Goal: Transaction & Acquisition: Obtain resource

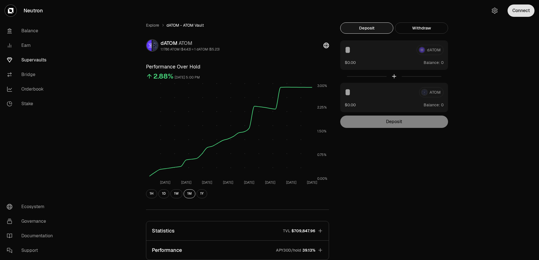
click at [515, 13] on button "Connect" at bounding box center [520, 10] width 27 height 12
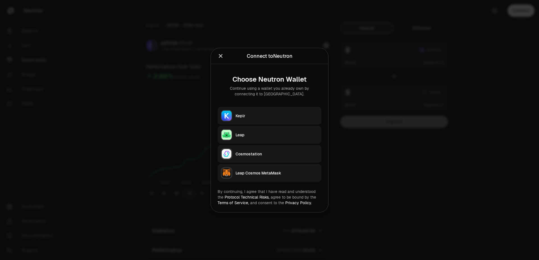
click at [290, 119] on button "Keplr" at bounding box center [269, 116] width 104 height 18
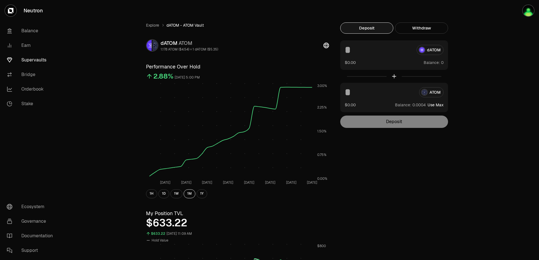
click at [40, 57] on link "Supervaults" at bounding box center [31, 60] width 58 height 15
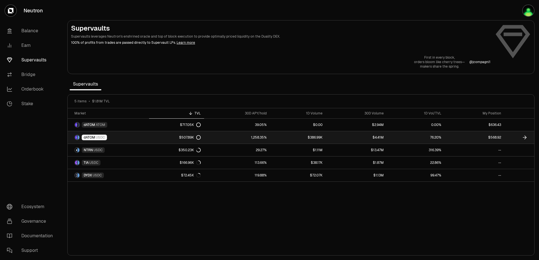
click at [118, 136] on link "dATOM USDC" at bounding box center [108, 137] width 81 height 12
